Goal: Task Accomplishment & Management: Complete application form

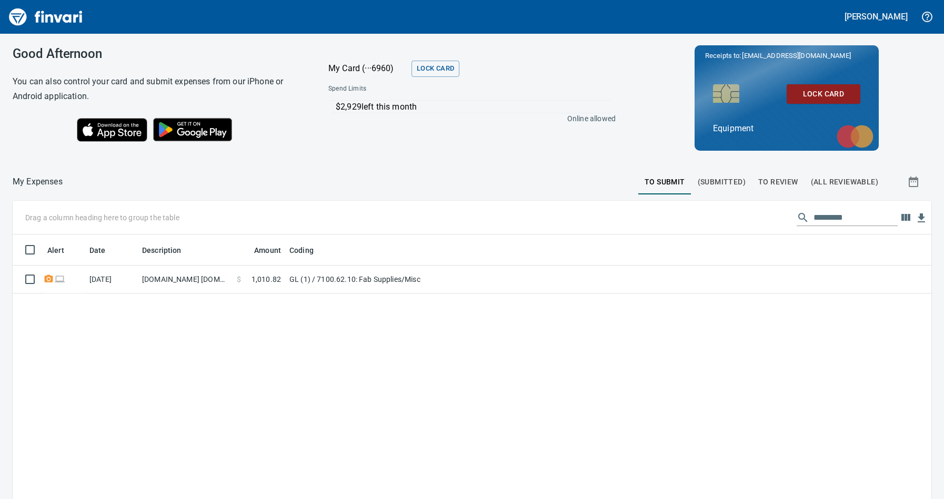
scroll to position [375, 903]
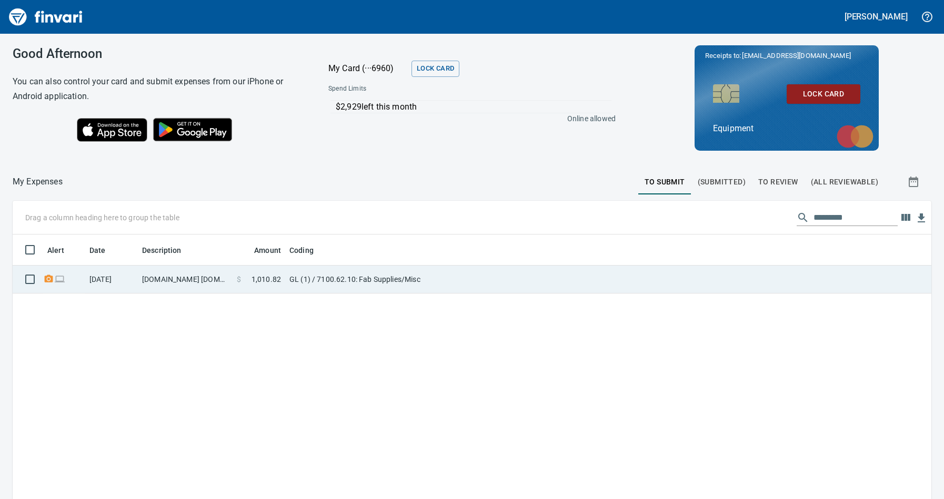
click at [122, 280] on td "[DATE]" at bounding box center [111, 279] width 53 height 28
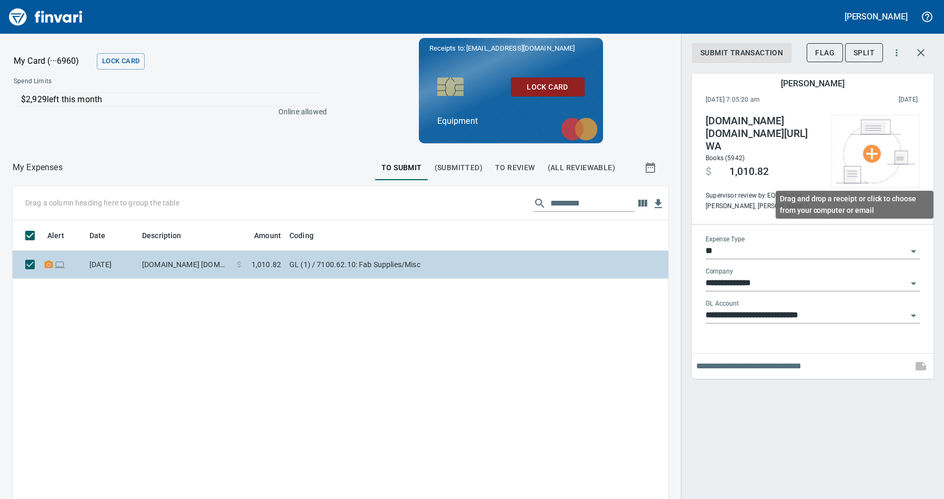
scroll to position [375, 640]
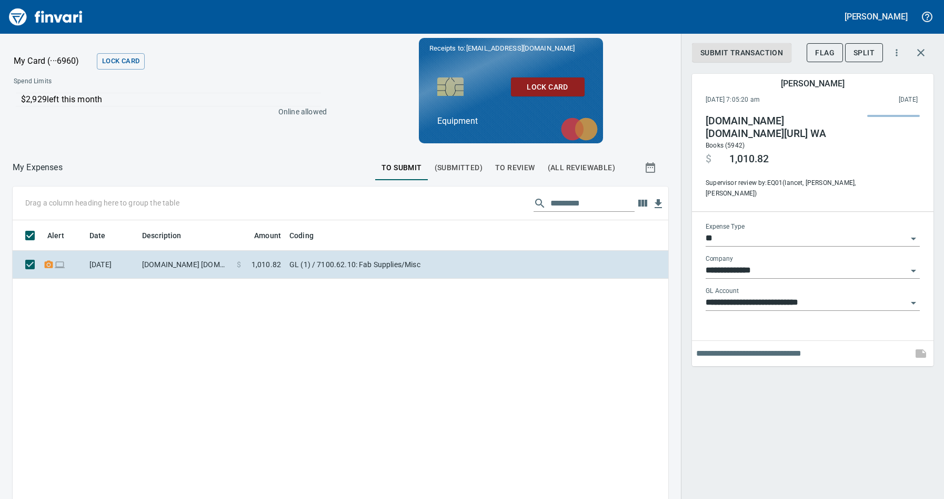
click at [764, 345] on input "text" at bounding box center [802, 353] width 212 height 17
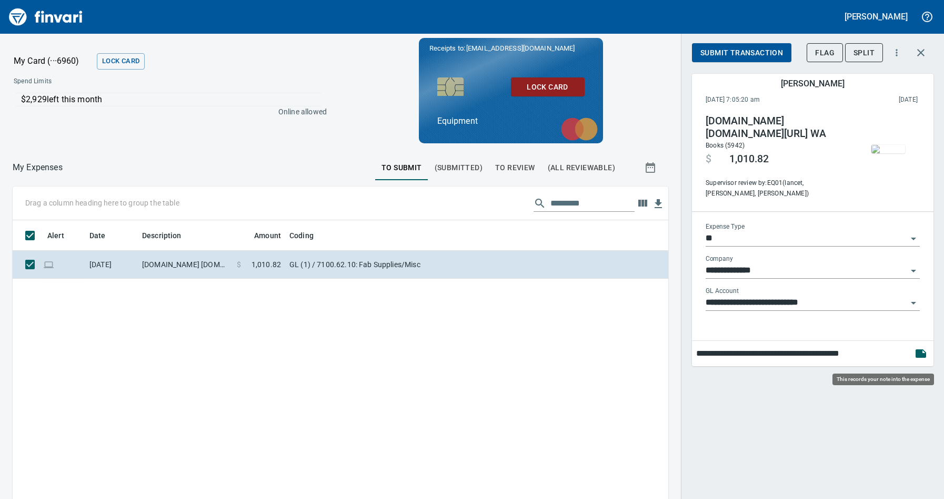
type input "**********"
click at [920, 352] on icon "button" at bounding box center [921, 353] width 11 height 8
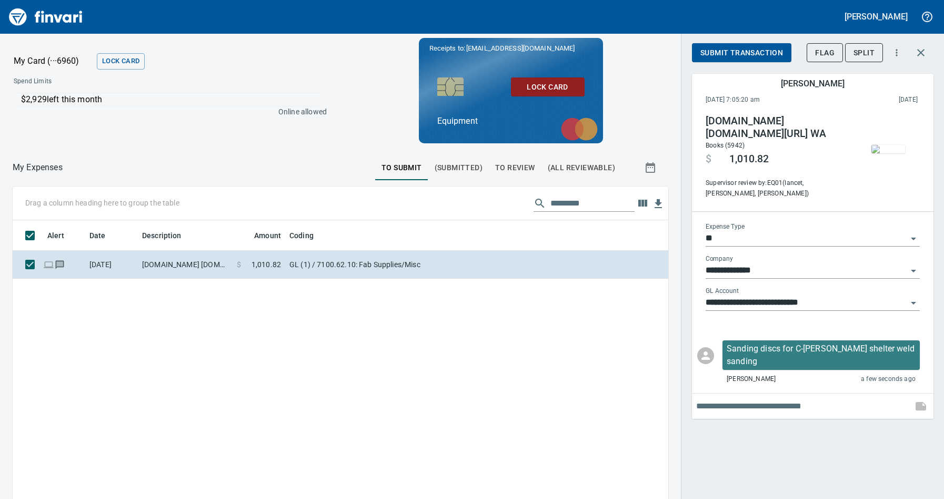
click at [768, 397] on input "text" at bounding box center [802, 405] width 212 height 17
type input "*"
click at [739, 50] on span "Submit Transaction" at bounding box center [742, 52] width 83 height 13
